Goal: Book appointment/travel/reservation

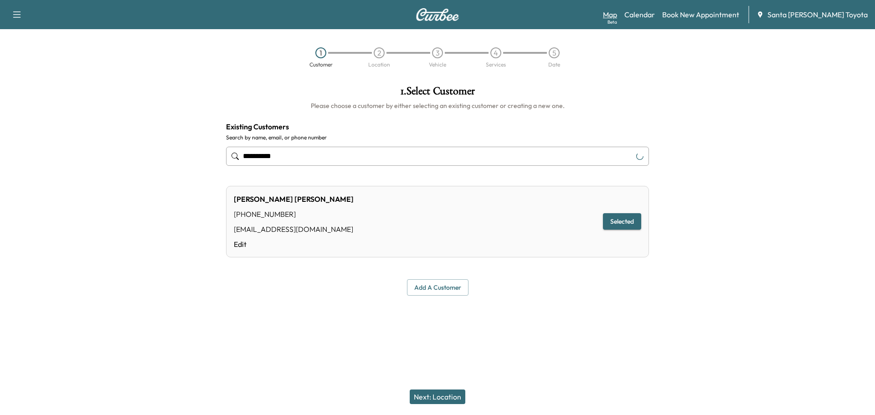
click at [617, 13] on link "Map Beta" at bounding box center [610, 14] width 14 height 11
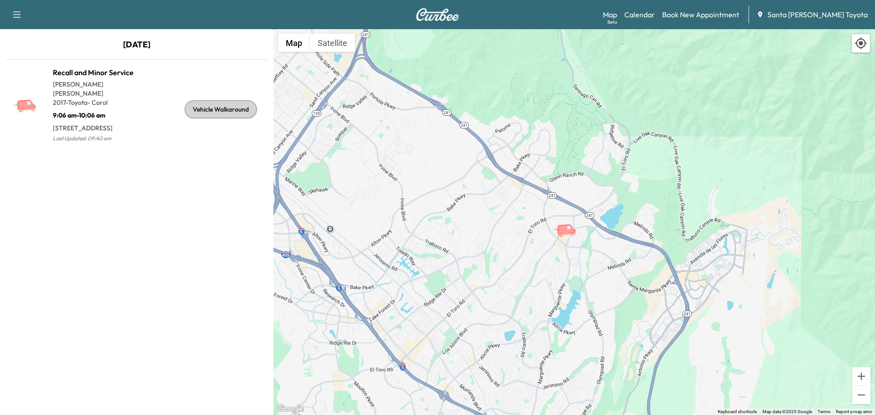
drag, startPoint x: 552, startPoint y: 163, endPoint x: 577, endPoint y: 258, distance: 99.2
click at [577, 258] on div "To activate drag with keyboard, press Alt + Enter. Once in keyboard drag state,…" at bounding box center [574, 222] width 602 height 386
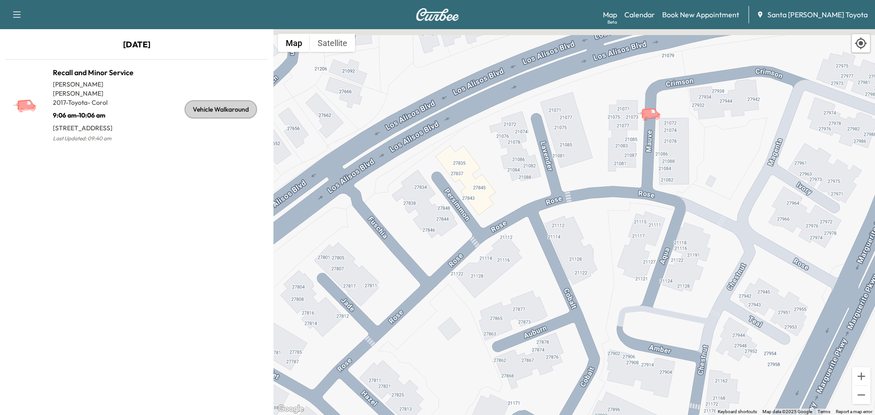
drag, startPoint x: 656, startPoint y: 156, endPoint x: 626, endPoint y: 309, distance: 156.6
click at [626, 309] on div "To activate drag with keyboard, press Alt + Enter. Once in keyboard drag state,…" at bounding box center [574, 222] width 602 height 386
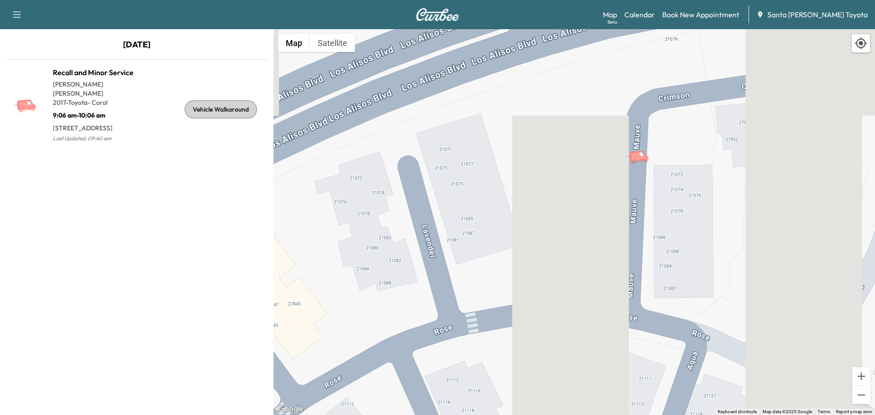
drag, startPoint x: 650, startPoint y: 129, endPoint x: 646, endPoint y: 196, distance: 67.6
click at [646, 196] on div "To activate drag with keyboard, press Alt + Enter. Once in keyboard drag state,…" at bounding box center [574, 222] width 602 height 386
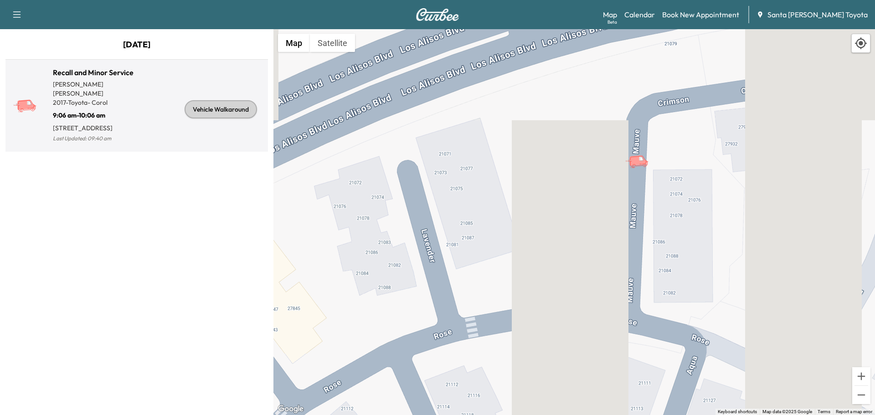
click at [99, 107] on p "9:06 am - 10:06 am" at bounding box center [95, 113] width 84 height 13
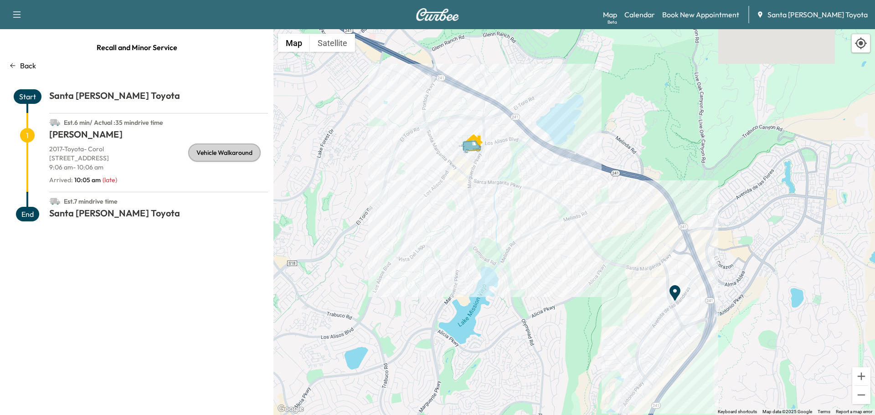
click at [12, 63] on icon at bounding box center [12, 65] width 7 height 7
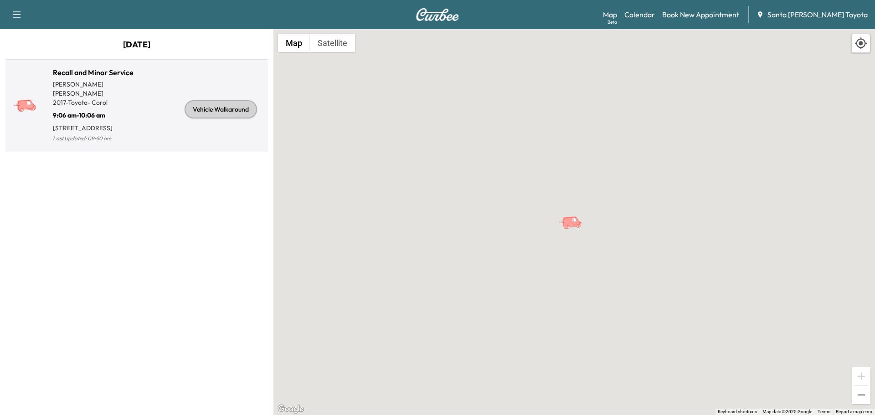
click at [98, 120] on p "[STREET_ADDRESS]" at bounding box center [95, 126] width 84 height 13
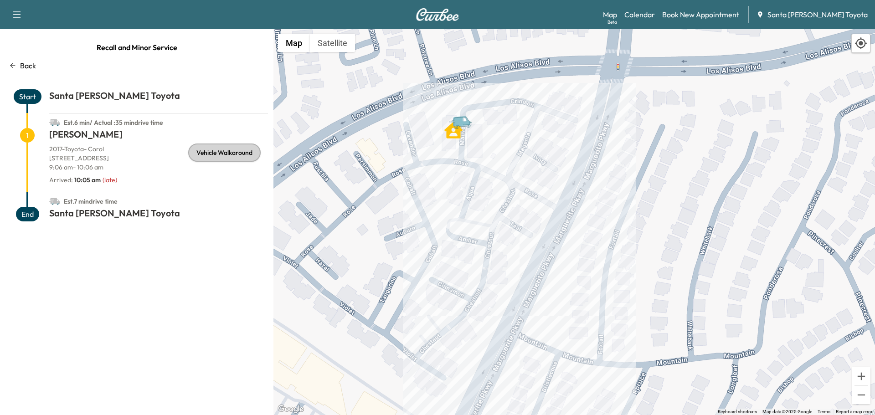
drag, startPoint x: 439, startPoint y: 89, endPoint x: 451, endPoint y: 210, distance: 121.4
click at [451, 210] on div "To activate drag with keyboard, press Alt + Enter. Once in keyboard drag state,…" at bounding box center [574, 222] width 602 height 386
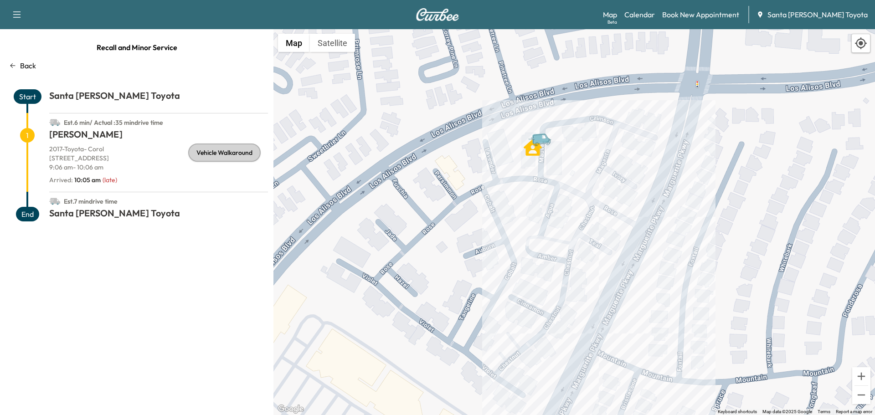
click at [25, 15] on button "button" at bounding box center [16, 14] width 19 height 15
click at [96, 57] on div "Recall and Minor Service Back Start Santa [PERSON_NAME] Toyota Est. 6 min / Act…" at bounding box center [136, 222] width 273 height 386
click at [23, 66] on p "Back" at bounding box center [28, 65] width 16 height 11
